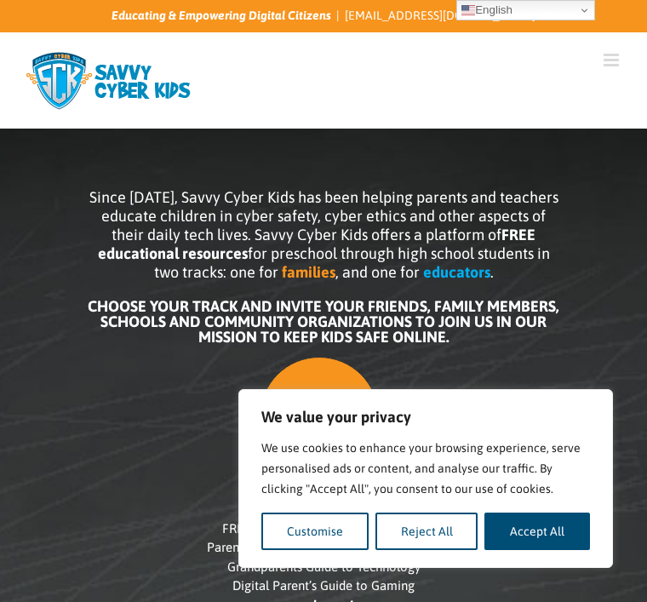
click at [535, 521] on button "Accept All" at bounding box center [537, 530] width 106 height 37
checkbox input "true"
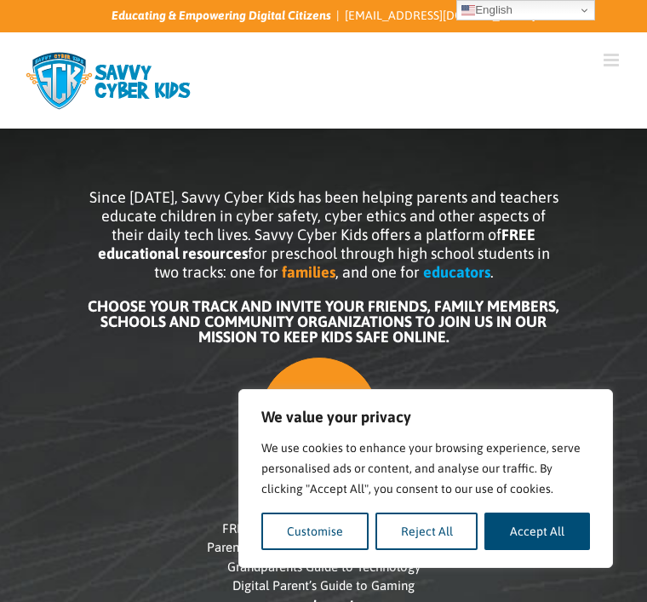
checkbox input "true"
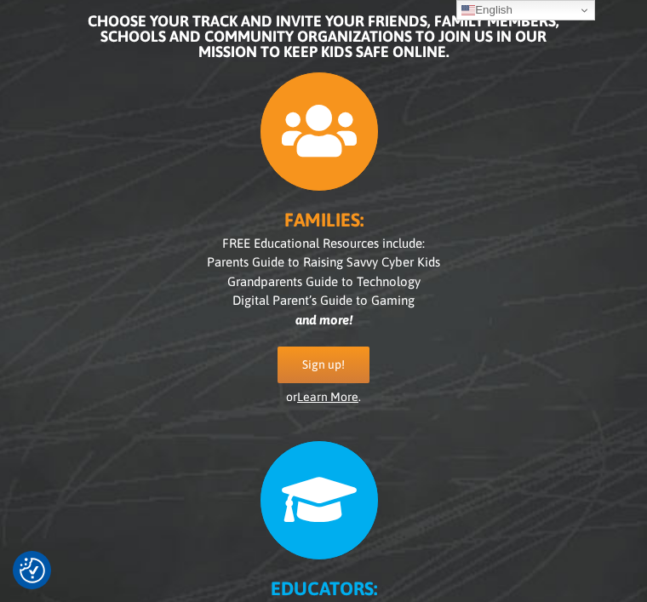
scroll to position [283, 0]
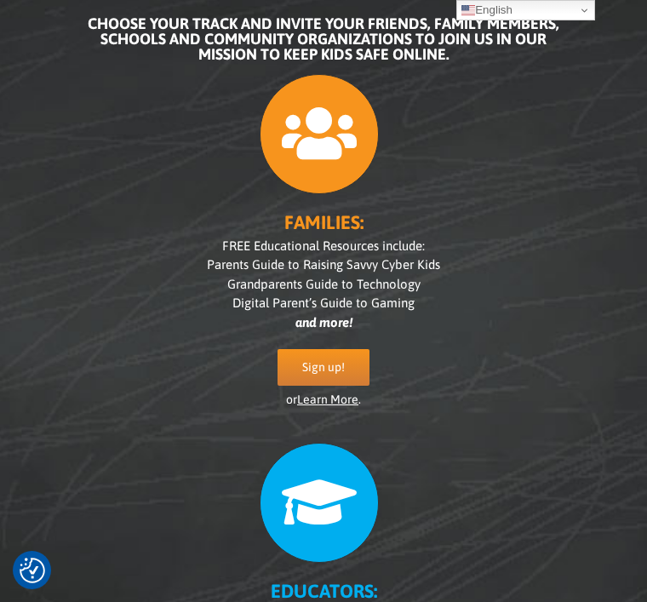
click at [319, 368] on span "Sign up!" at bounding box center [323, 367] width 43 height 14
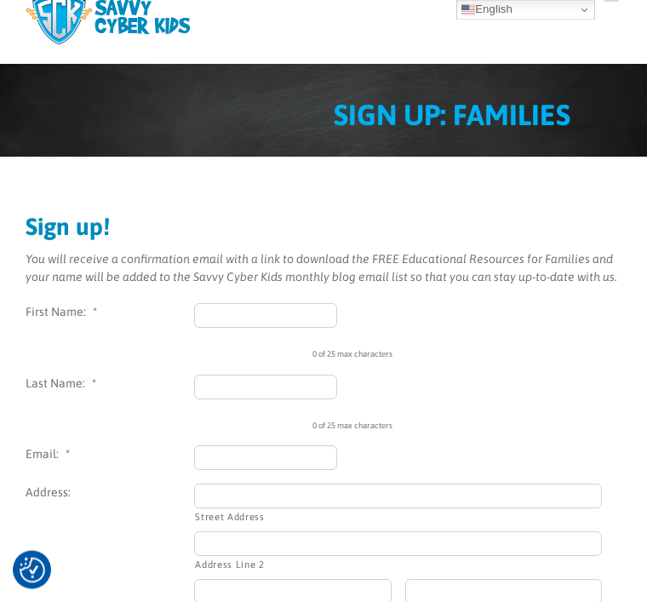
scroll to position [77, 0]
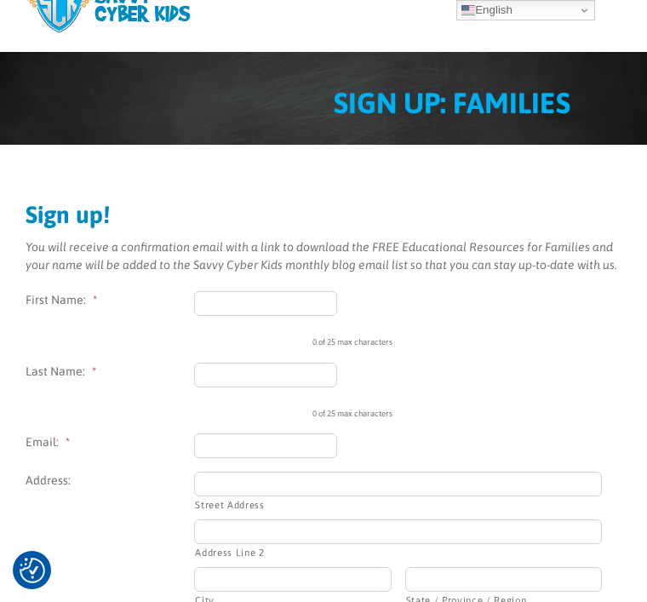
click at [214, 302] on input "First Name: *" at bounding box center [265, 303] width 143 height 25
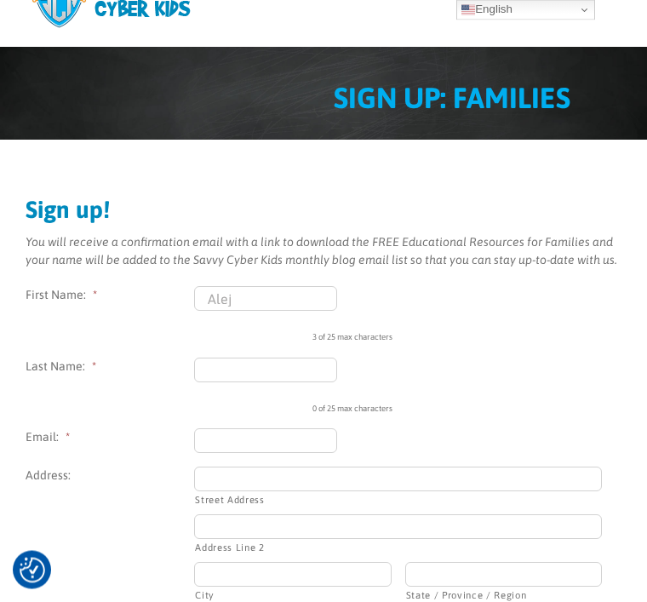
scroll to position [82, 0]
type input "Alejandra"
click at [230, 370] on input "Last Name: *" at bounding box center [265, 369] width 143 height 25
type input "Vega"
click at [226, 437] on input "Email: *" at bounding box center [265, 440] width 143 height 25
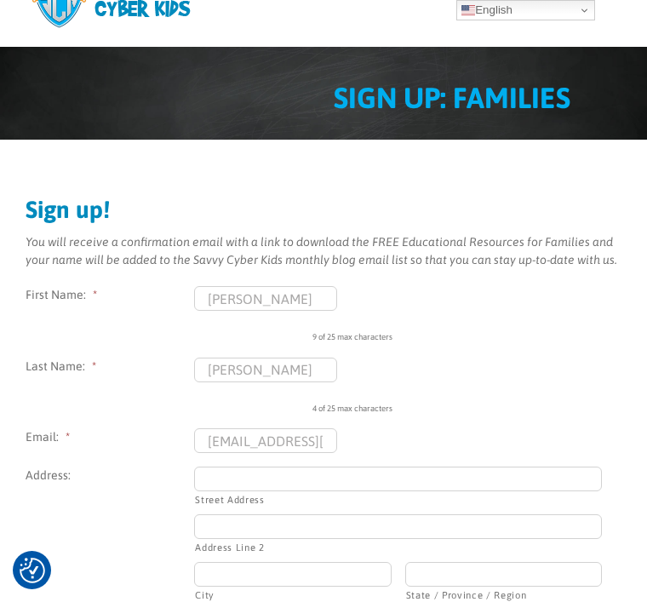
type input "alejndravega4@icloud.com"
click at [221, 488] on input "Street Address" at bounding box center [398, 478] width 408 height 25
type input "290 river rd"
click at [231, 538] on input "Address Line 2" at bounding box center [398, 526] width 408 height 25
type input "290 river rd"
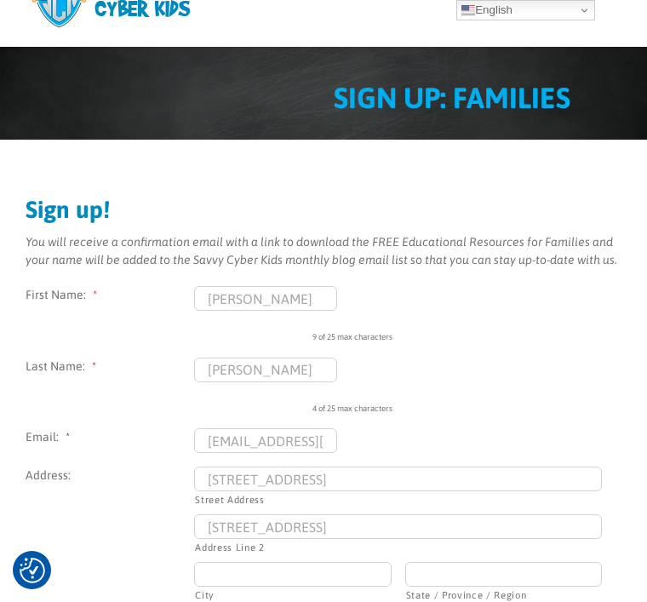
click at [231, 569] on input "City" at bounding box center [292, 574] width 197 height 25
type input "Piscataway"
type input "08854"
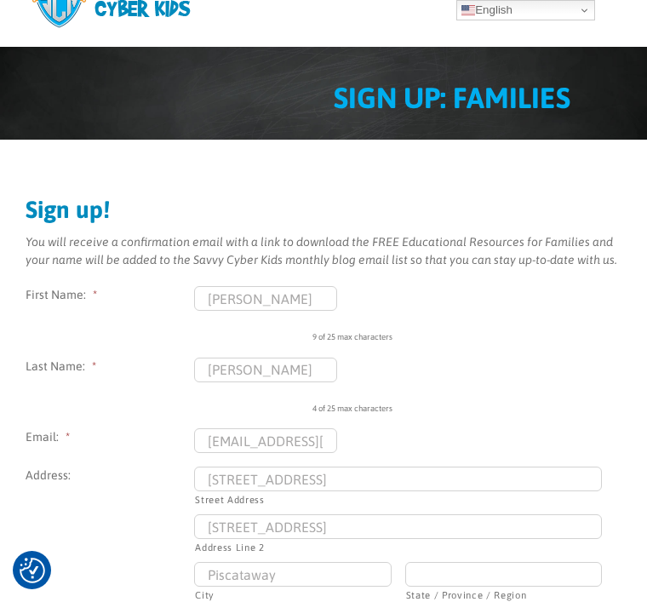
click at [454, 571] on input "State / Province / Region" at bounding box center [503, 574] width 197 height 25
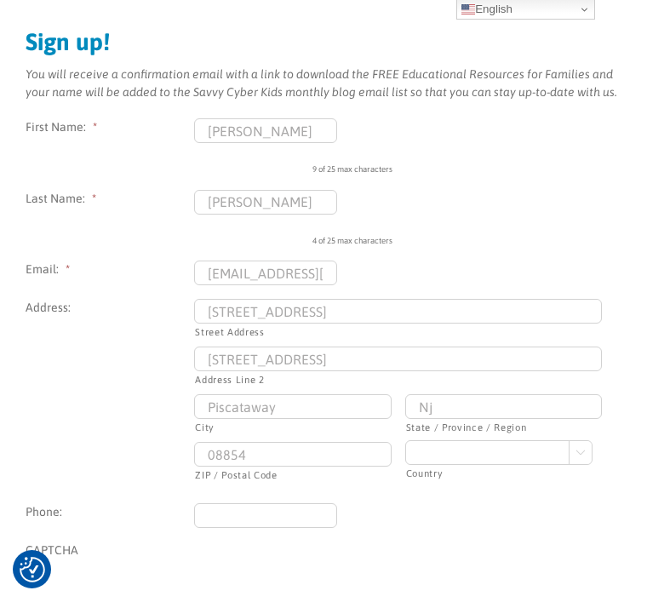
type input "Nj"
click at [432, 452] on select "Afghanistan Albania Algeria American Samoa Andorra Angola Anguilla Antarctica A…" at bounding box center [498, 453] width 187 height 25
click at [449, 455] on select "Afghanistan Albania Algeria American Samoa Andorra Angola Anguilla Antarctica A…" at bounding box center [498, 452] width 187 height 25
select select "United States"
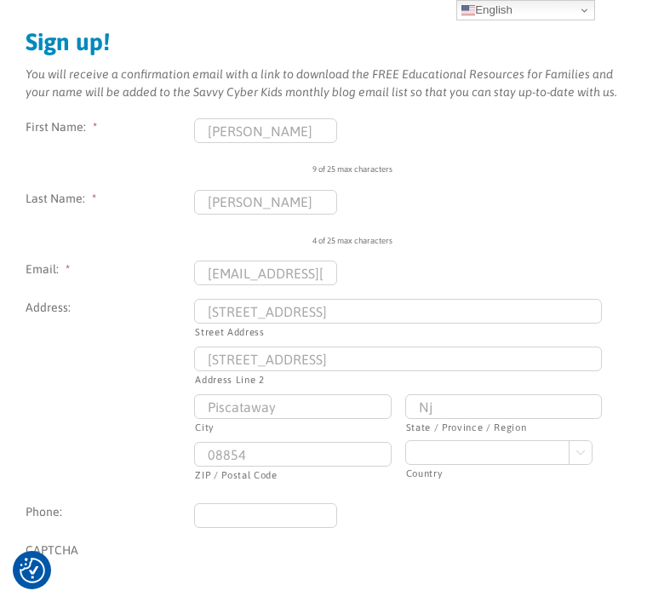
click at [231, 505] on input "Phone:" at bounding box center [265, 515] width 143 height 25
type input "(908) 255-5945"
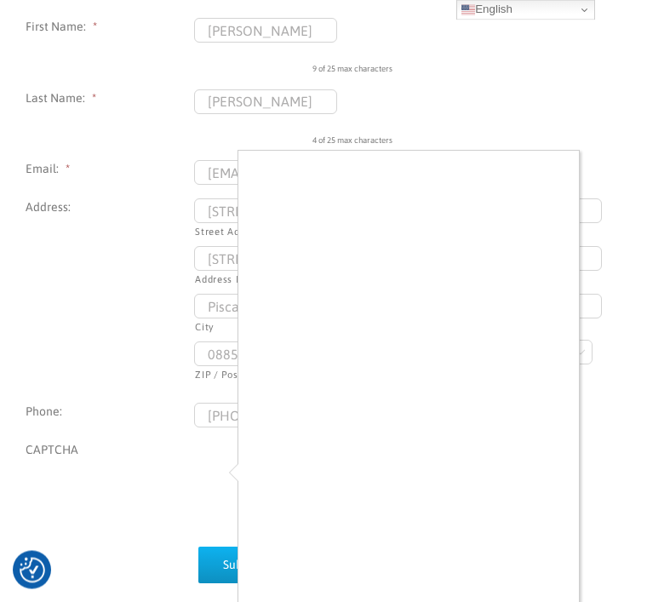
scroll to position [354, 0]
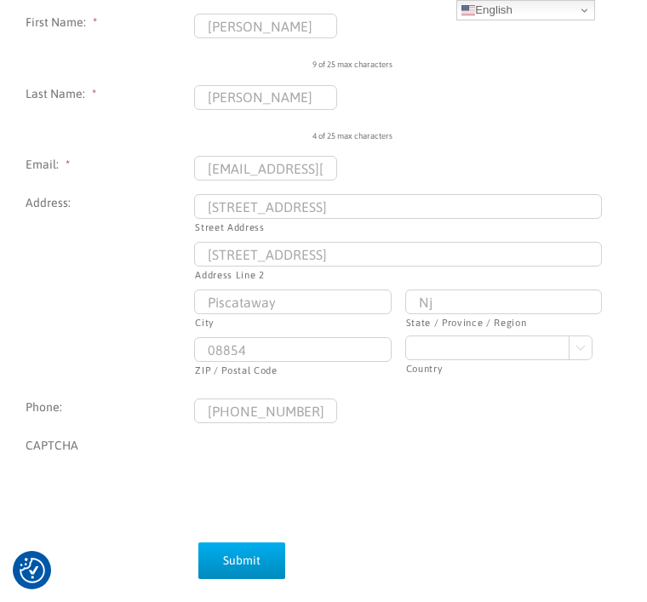
click at [248, 557] on input "Submit" at bounding box center [241, 560] width 87 height 37
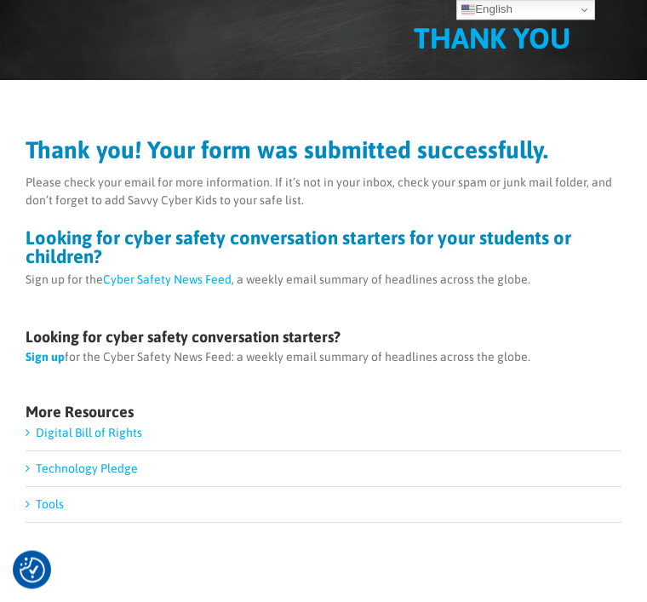
scroll to position [175, 0]
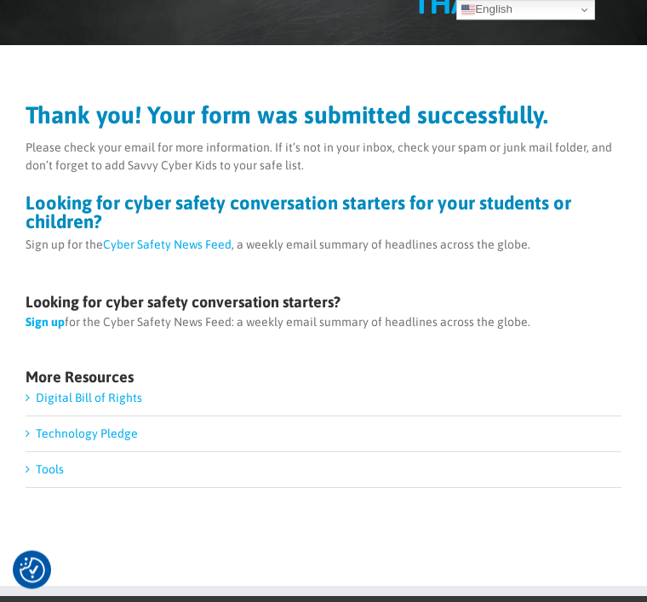
click at [57, 472] on link "Tools" at bounding box center [50, 470] width 28 height 14
